Goal: Information Seeking & Learning: Learn about a topic

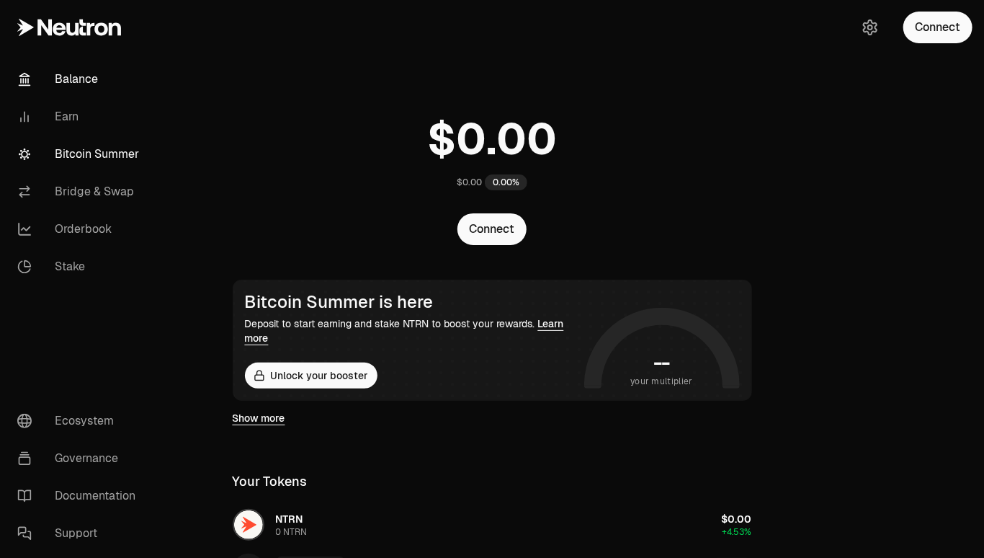
click at [86, 156] on link "Bitcoin Summer" at bounding box center [81, 153] width 150 height 37
click at [89, 156] on link "Bitcoin Summer" at bounding box center [81, 153] width 150 height 37
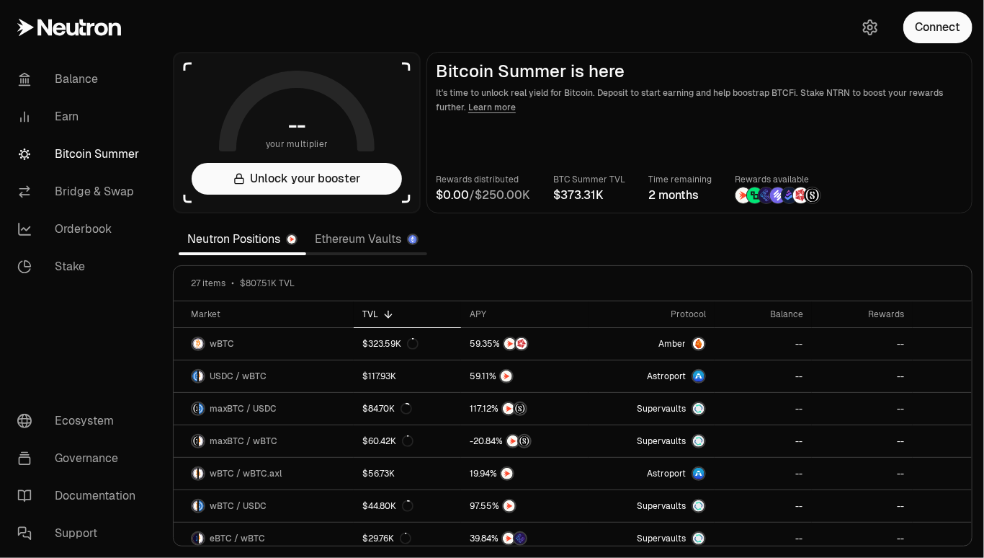
click at [367, 241] on link "Ethereum Vaults" at bounding box center [366, 239] width 121 height 29
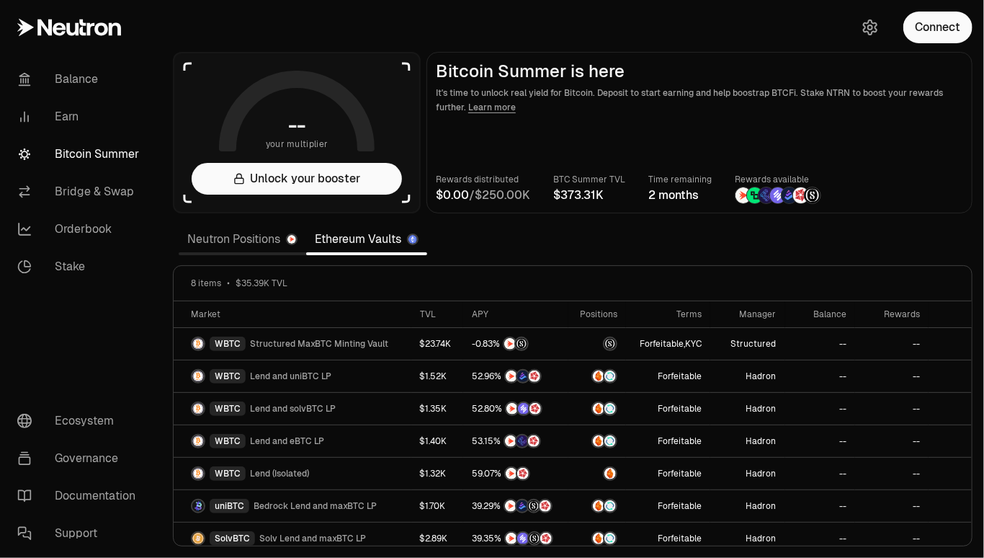
click at [229, 240] on link "Neutron Positions" at bounding box center [243, 239] width 128 height 29
